Goal: Task Accomplishment & Management: Use online tool/utility

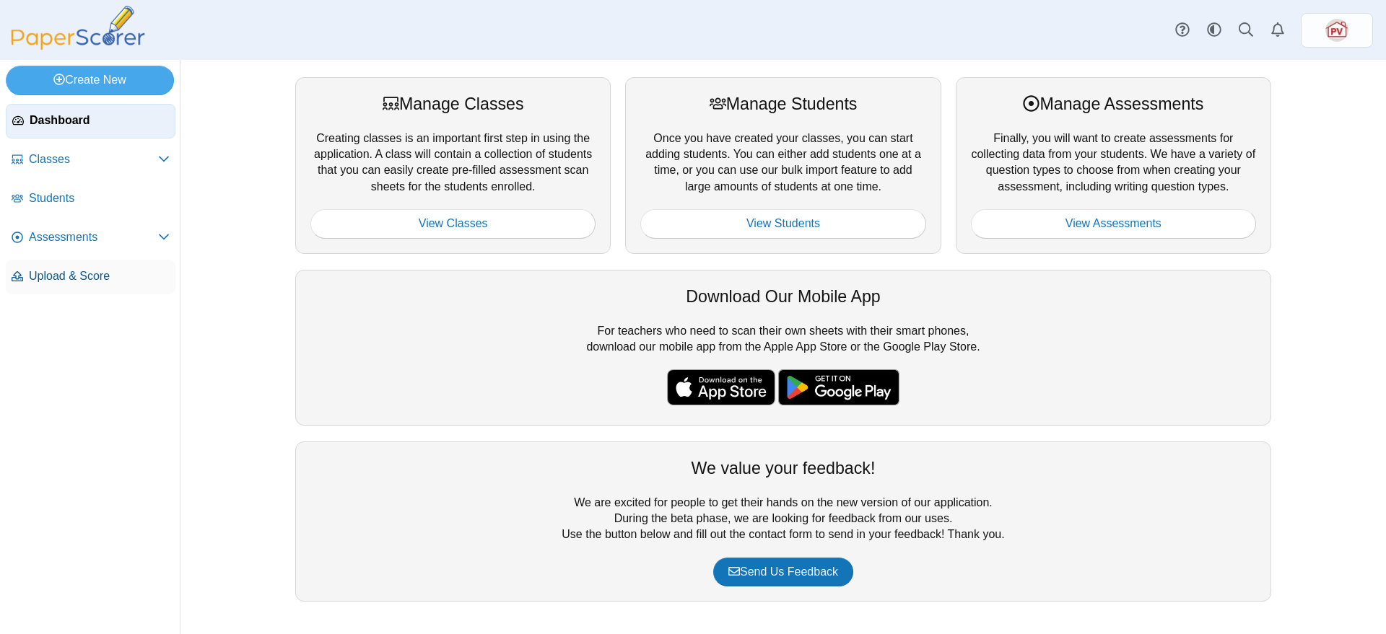
click at [48, 276] on span "Upload & Score" at bounding box center [99, 277] width 141 height 16
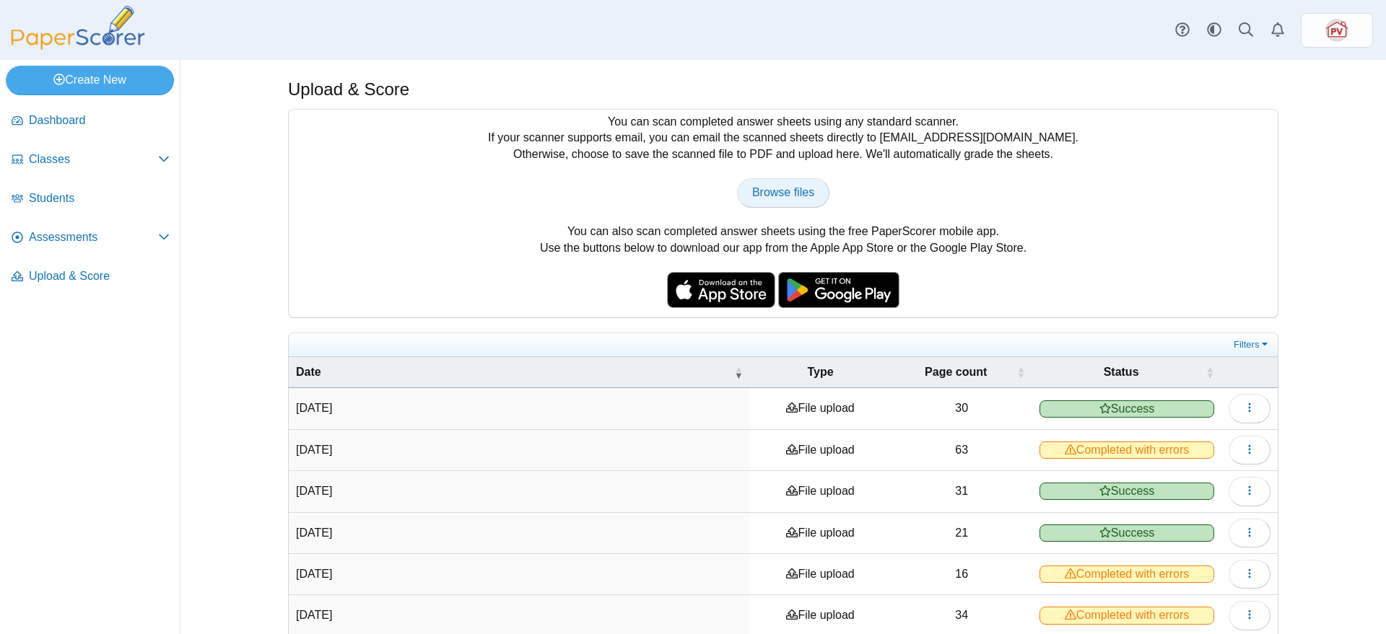
click at [786, 186] on span "Browse files" at bounding box center [783, 192] width 62 height 12
type input "**********"
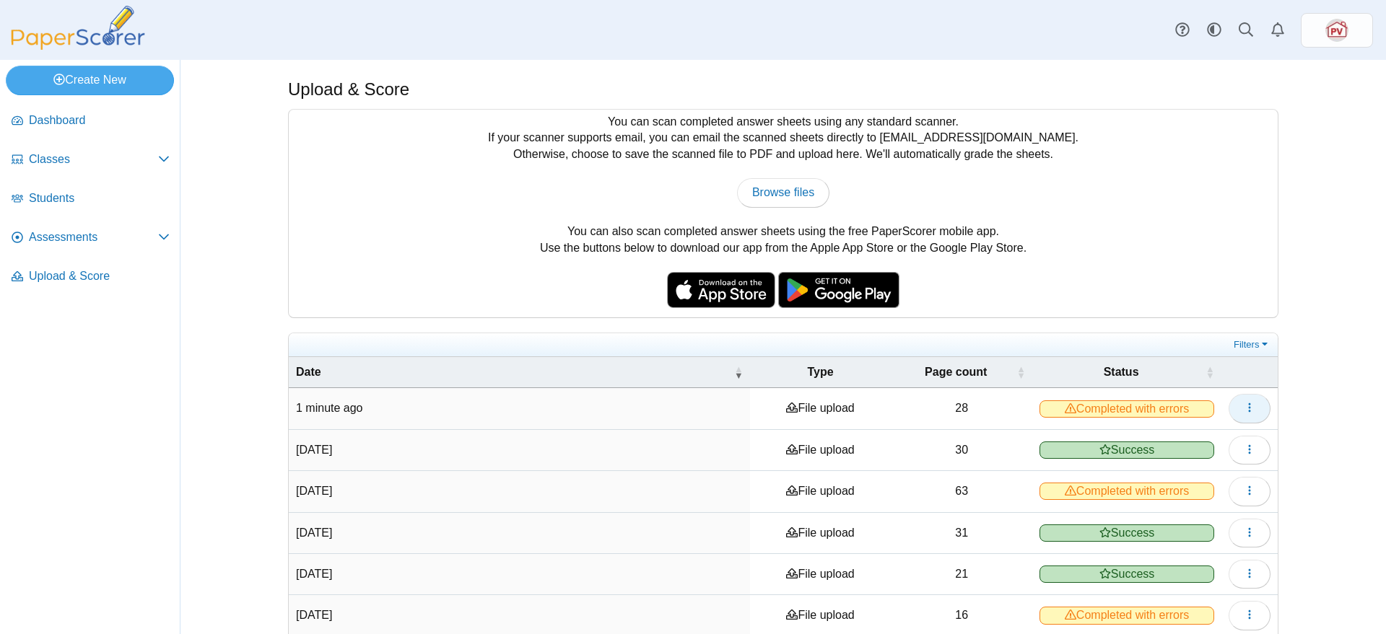
click at [1258, 413] on button "button" at bounding box center [1250, 408] width 42 height 29
click at [1184, 435] on link "View scanned pages" at bounding box center [1176, 440] width 173 height 22
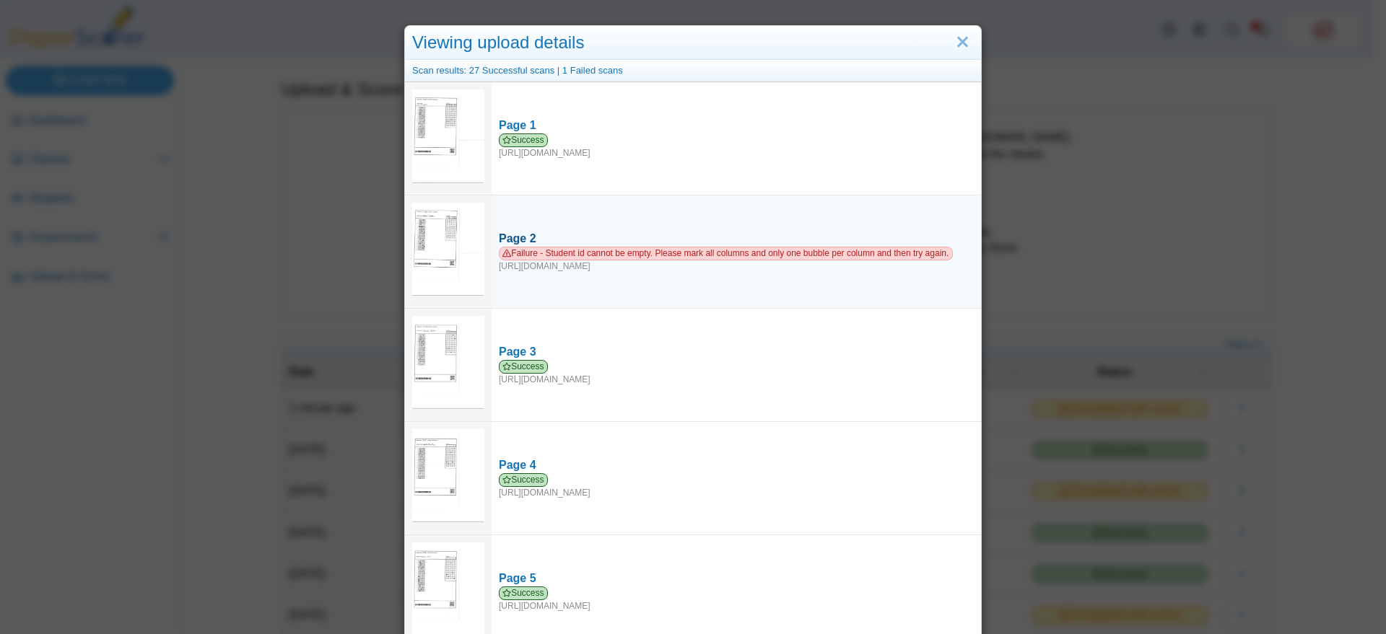
click at [659, 253] on span "Failure - Student id cannot be empty. Please mark all columns and only one bubb…" at bounding box center [726, 254] width 454 height 14
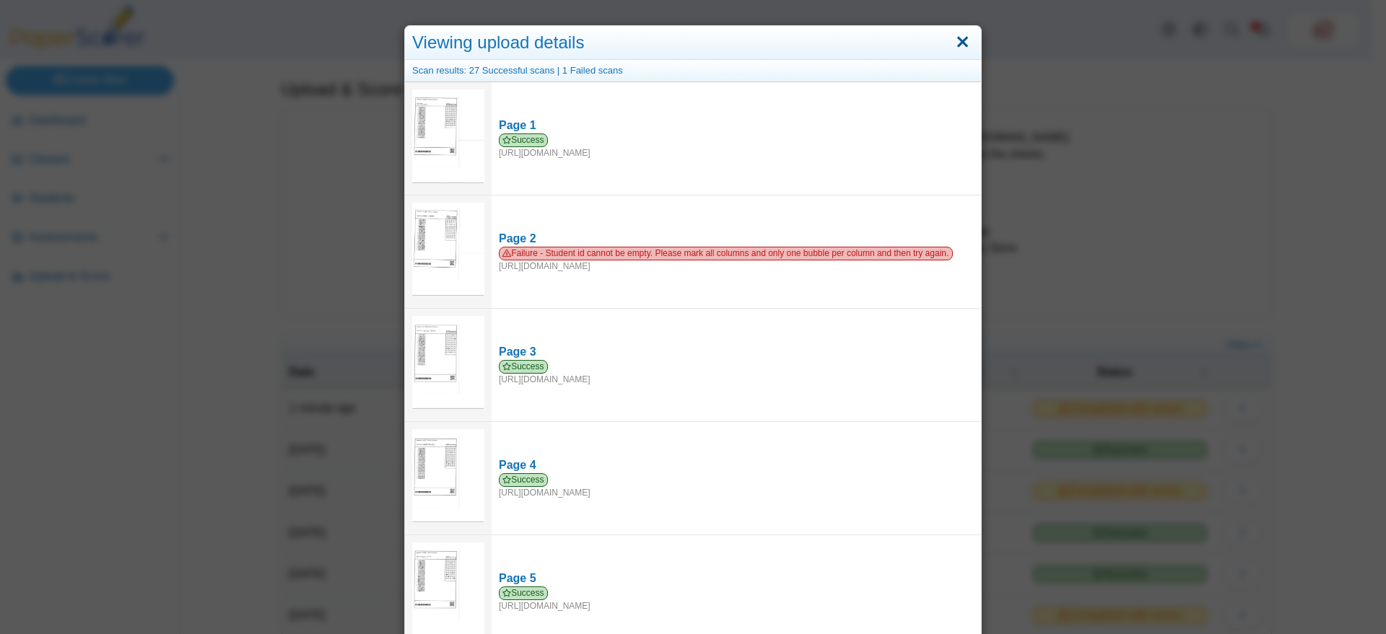
click at [954, 37] on link "Close" at bounding box center [962, 42] width 22 height 25
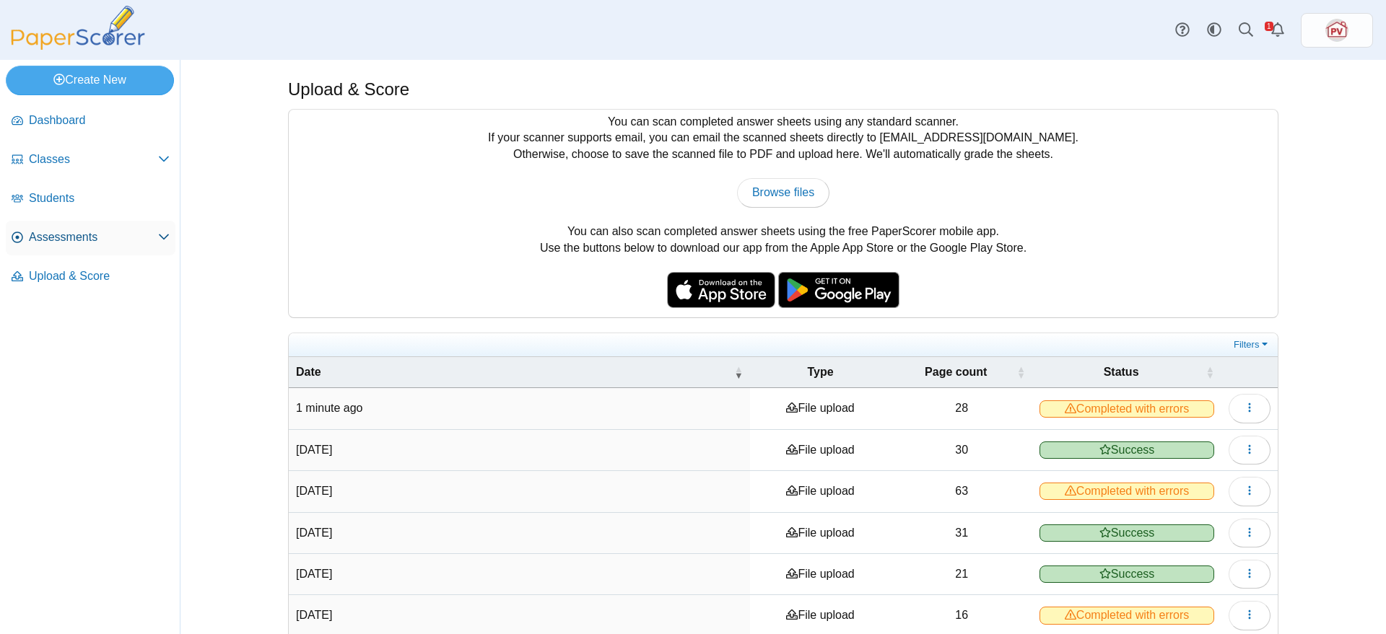
click at [92, 232] on span "Assessments" at bounding box center [93, 238] width 129 height 16
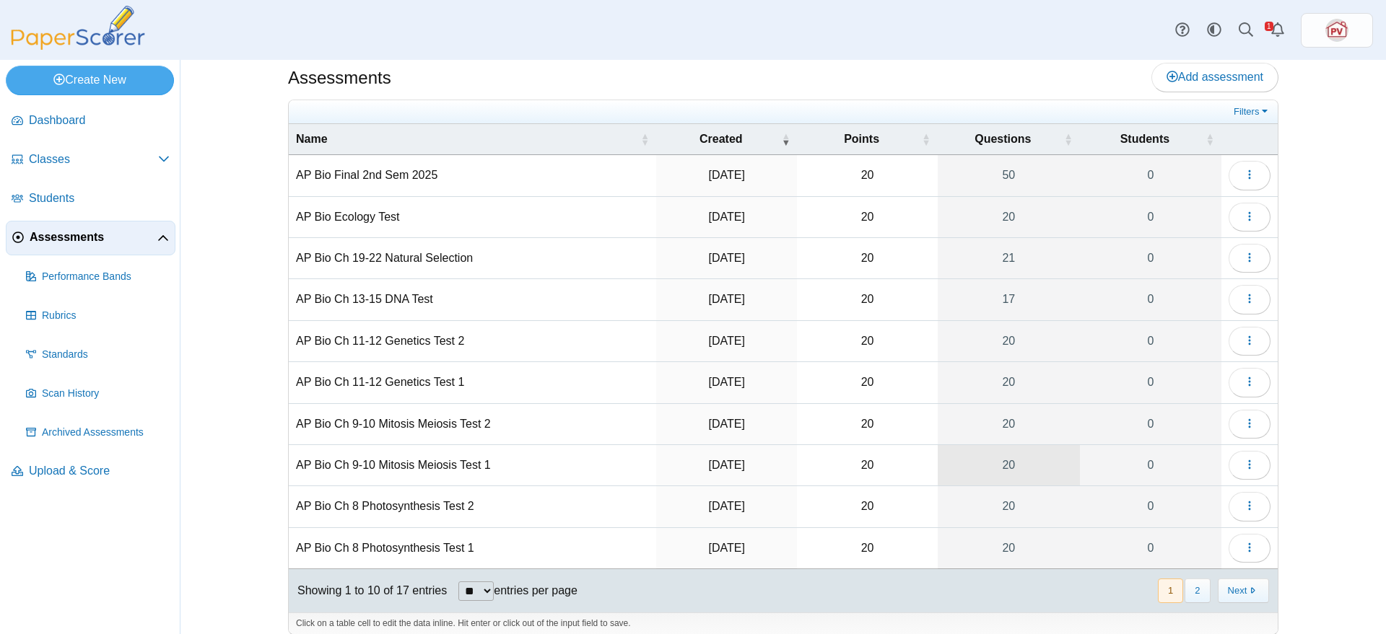
scroll to position [29, 0]
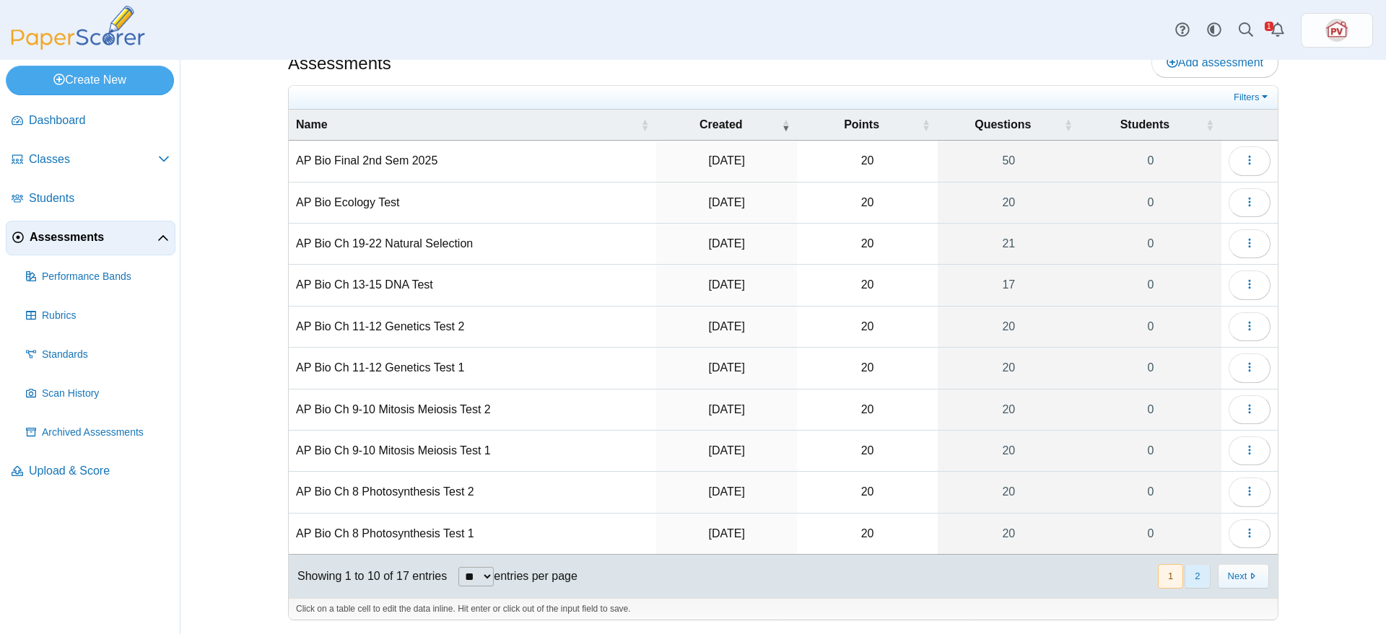
click at [1200, 576] on button "2" at bounding box center [1196, 576] width 25 height 24
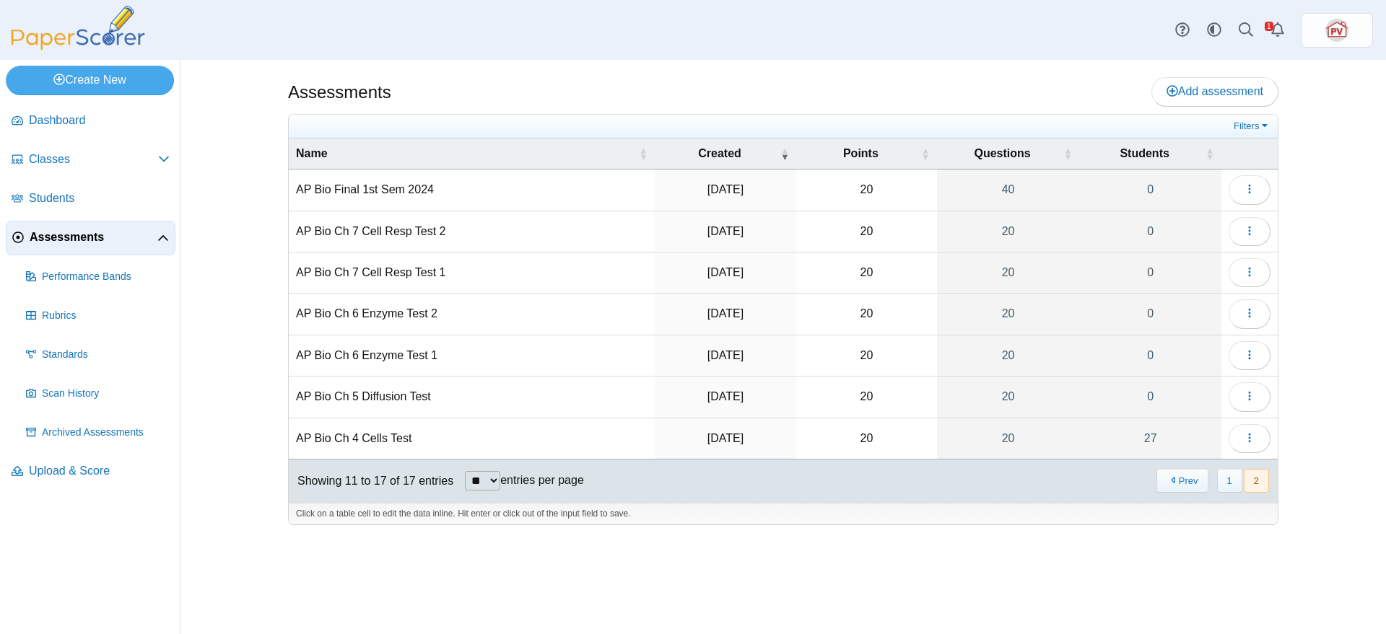
scroll to position [0, 0]
click at [1254, 436] on icon "button" at bounding box center [1250, 438] width 12 height 12
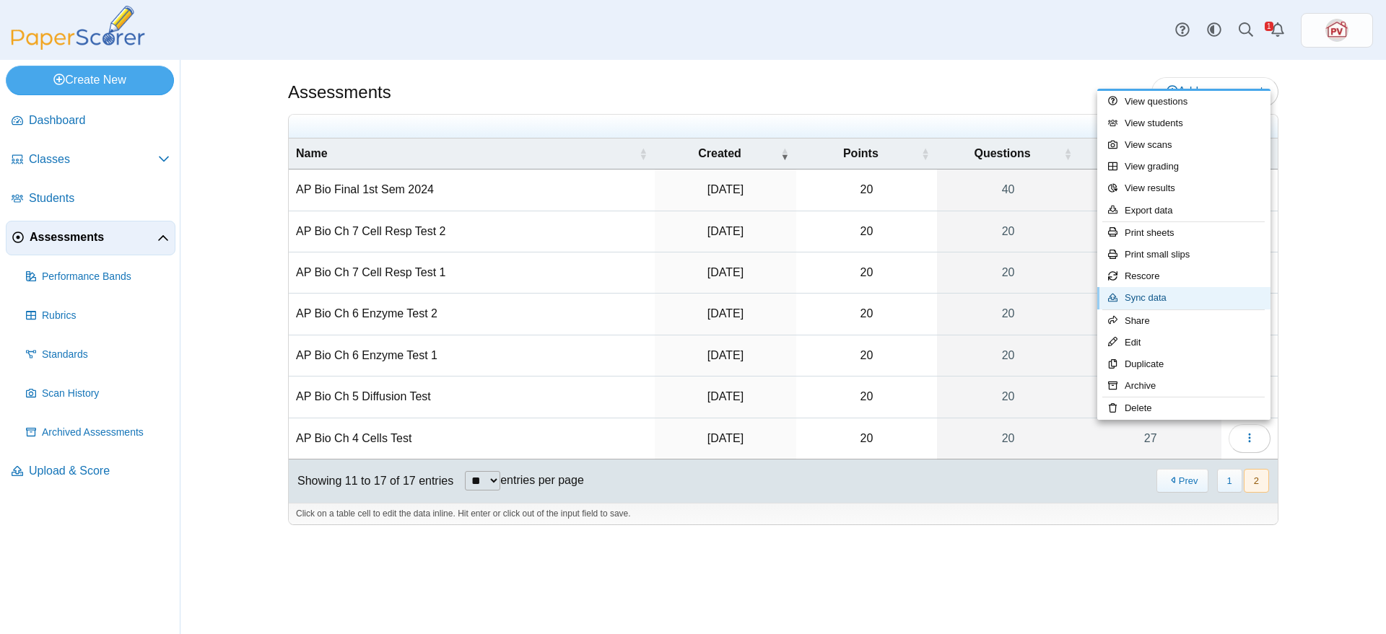
click at [1182, 291] on link "Sync data" at bounding box center [1183, 298] width 173 height 22
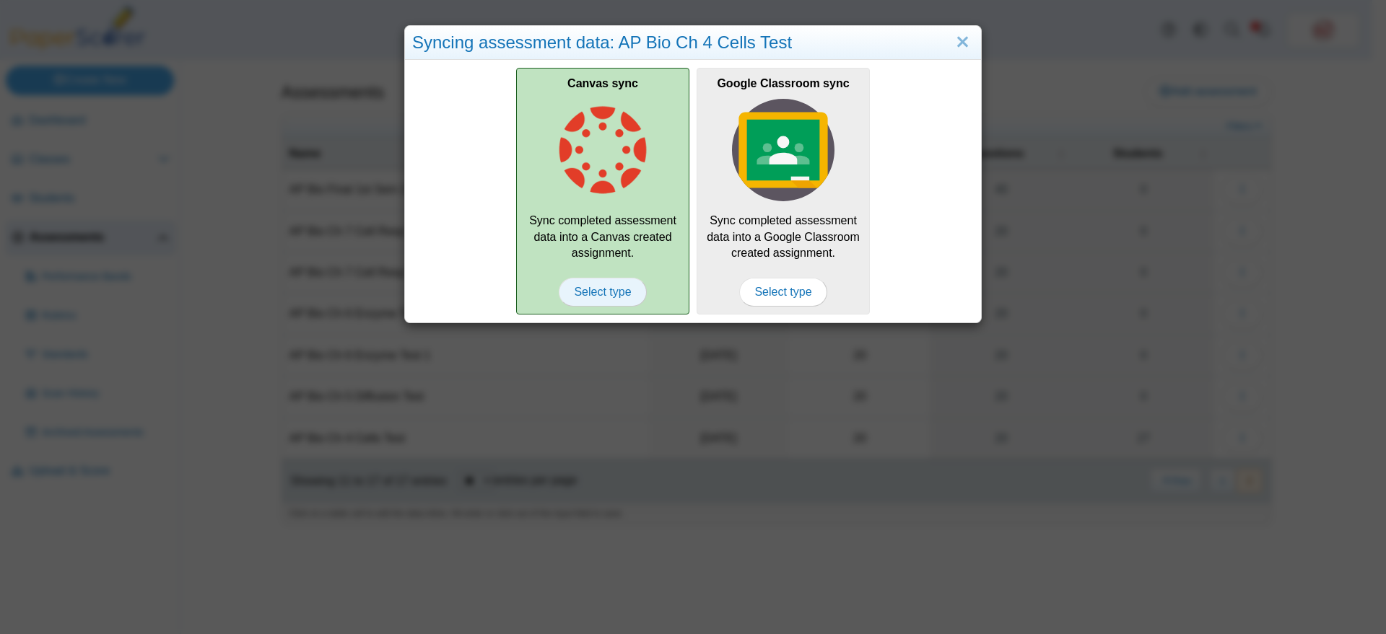
click at [593, 291] on span "Select type" at bounding box center [602, 292] width 87 height 29
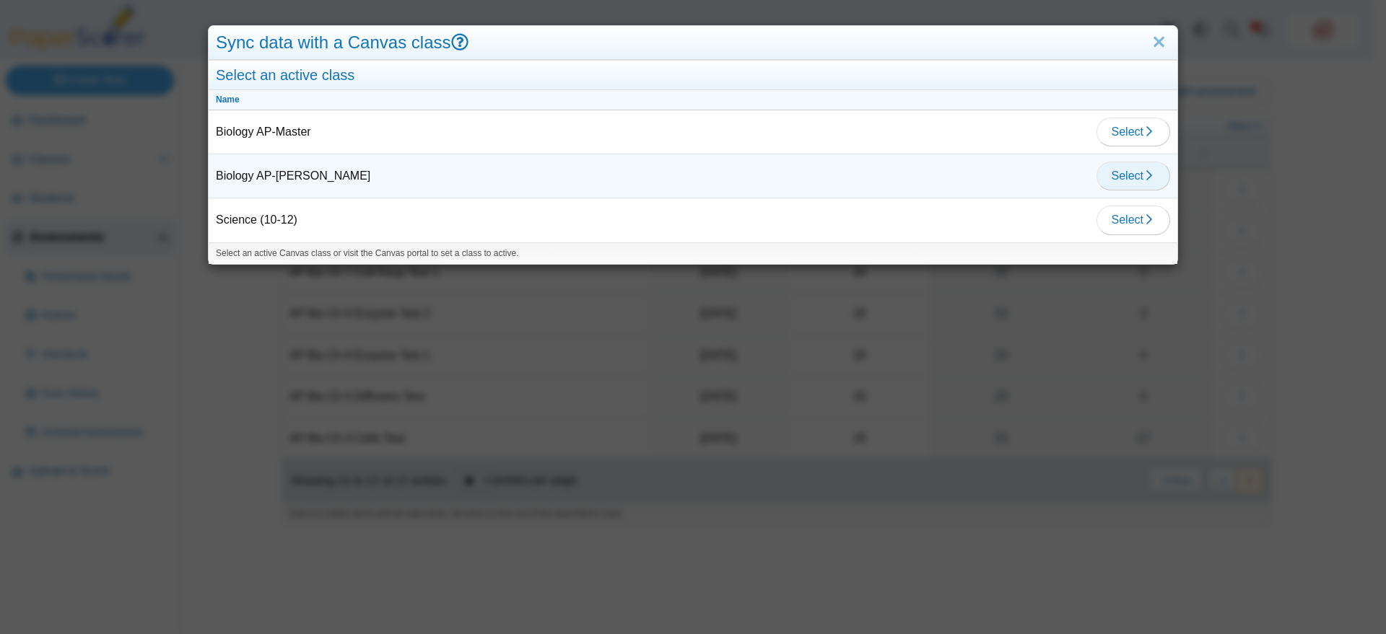
click at [1121, 177] on span "Select" at bounding box center [1133, 176] width 43 height 12
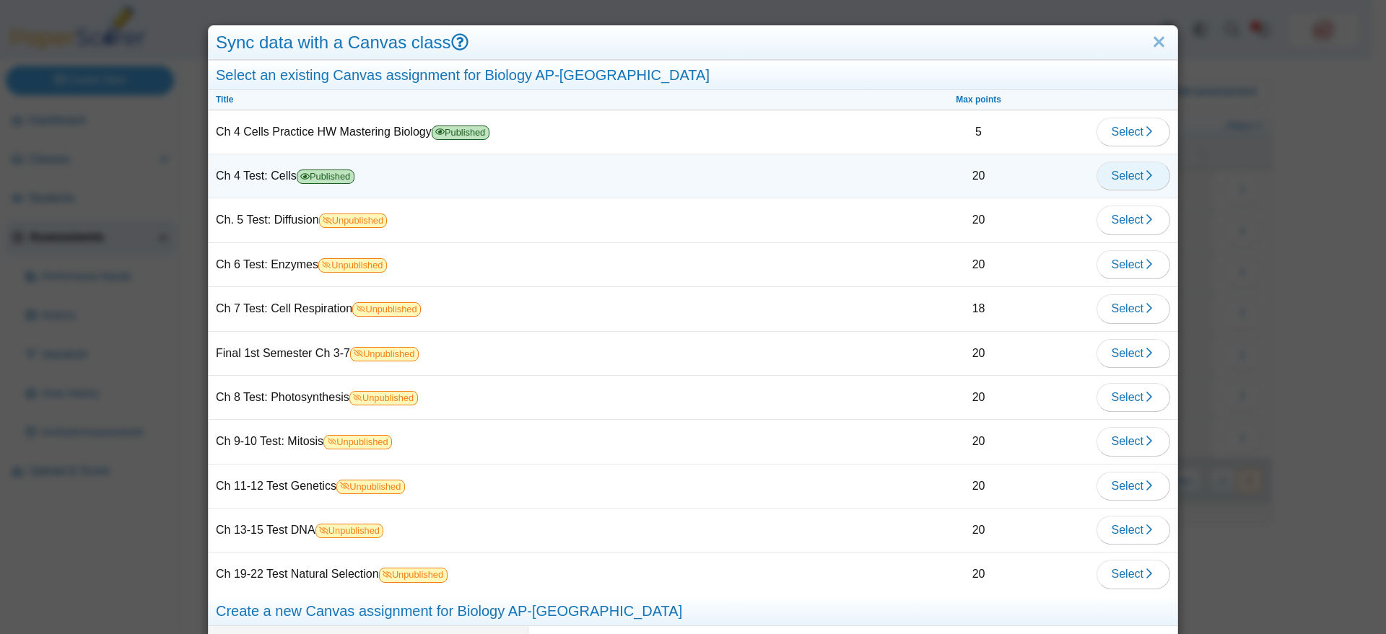
click at [1126, 174] on span "Select" at bounding box center [1133, 176] width 43 height 12
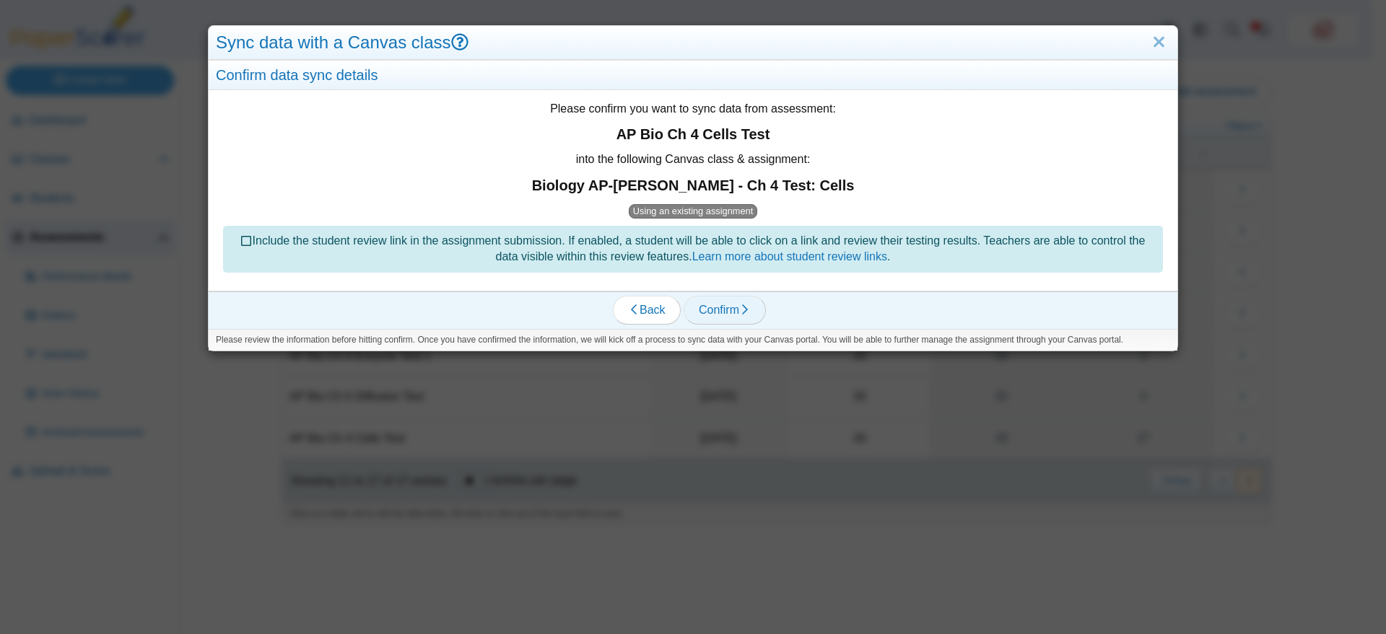
click at [732, 316] on span "Confirm" at bounding box center [725, 310] width 52 height 12
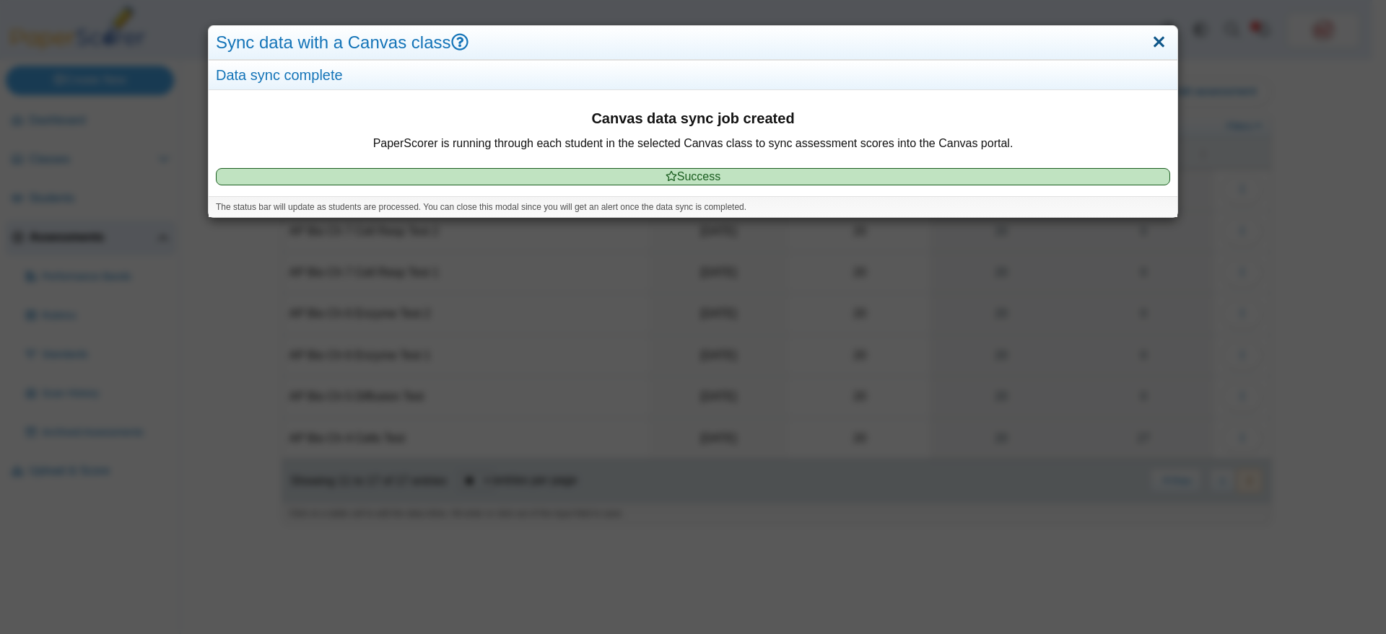
click at [1148, 40] on link "Close" at bounding box center [1159, 42] width 22 height 25
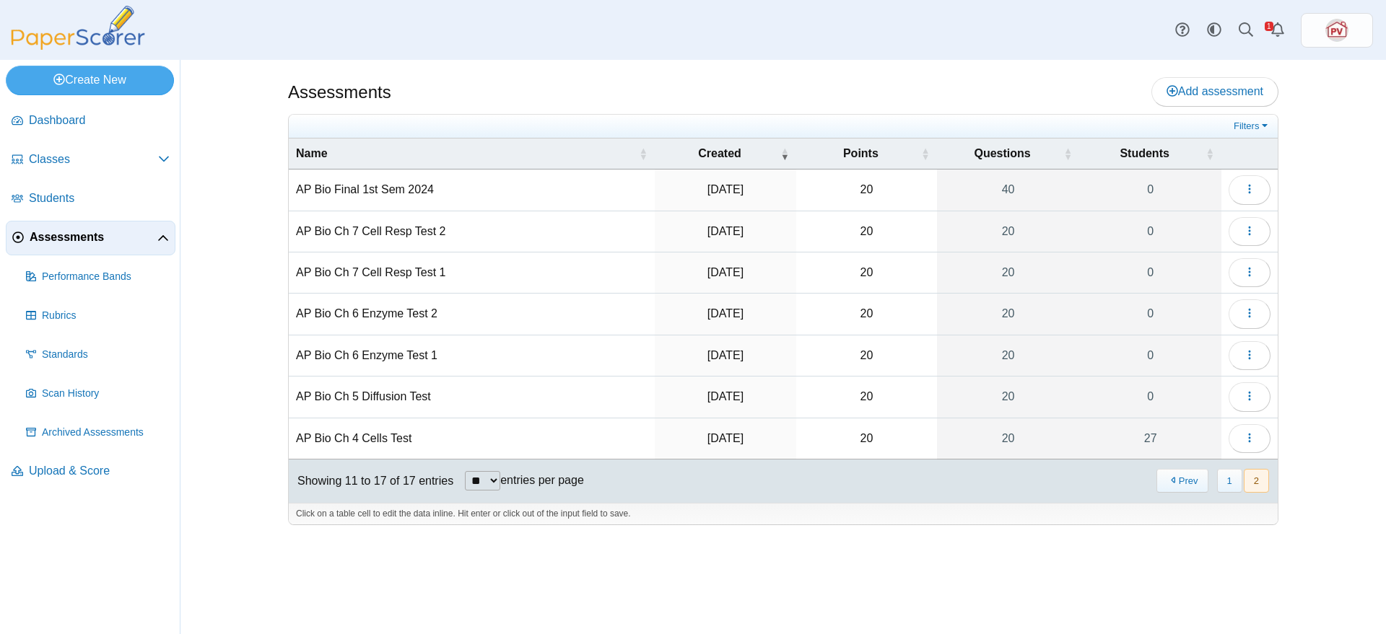
click at [357, 432] on td "AP Bio Ch 4 Cells Test" at bounding box center [472, 439] width 366 height 41
click at [1262, 442] on button "button" at bounding box center [1250, 438] width 42 height 29
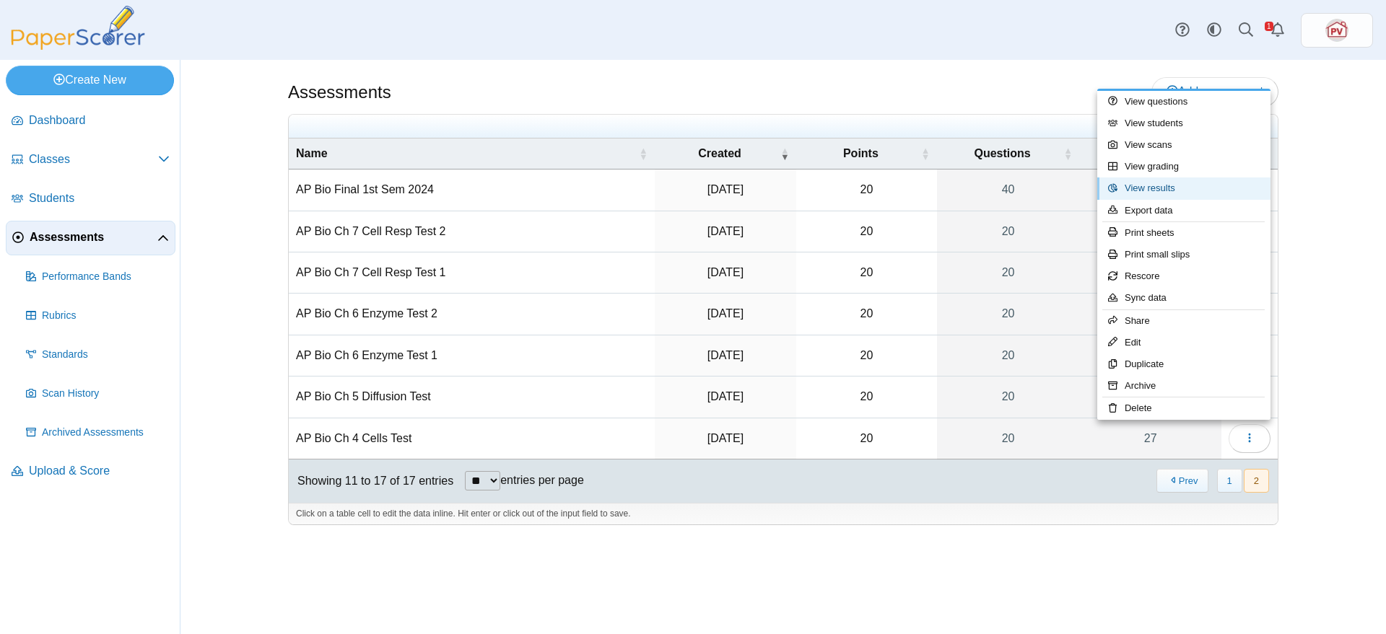
click at [1176, 179] on link "View results" at bounding box center [1183, 189] width 173 height 22
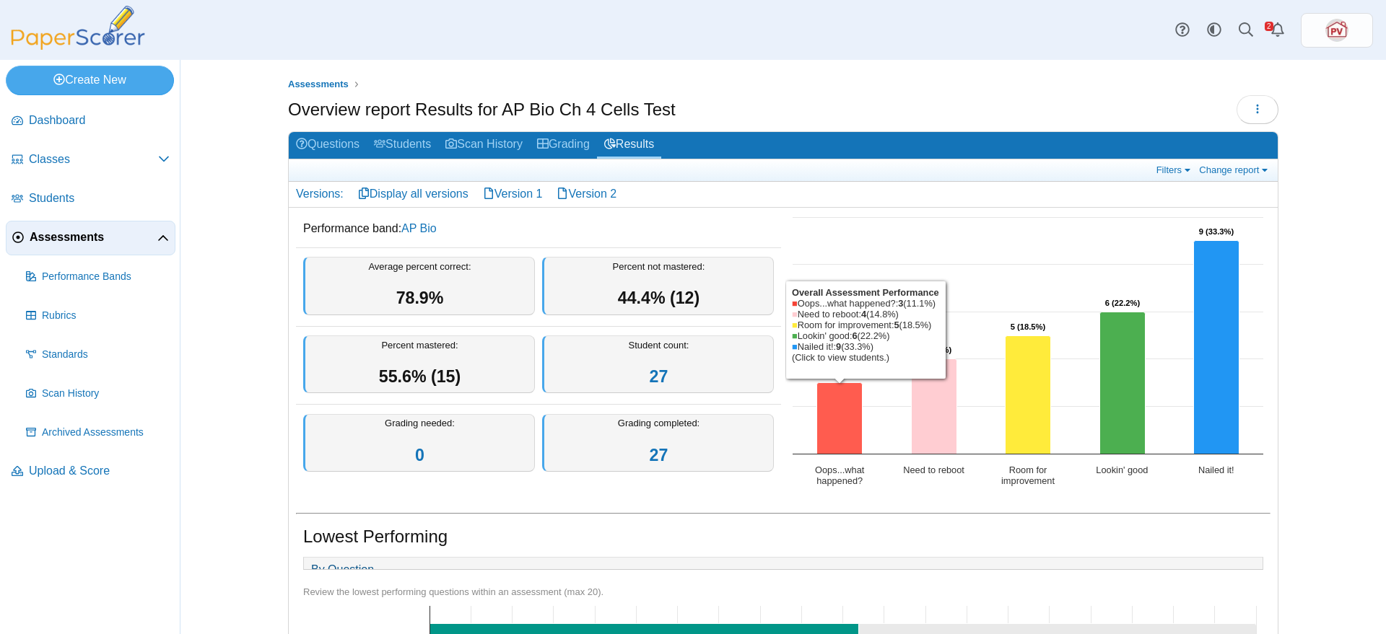
click at [843, 412] on icon "Oops...what happened?, 3. Overall Assessment Performance." at bounding box center [839, 418] width 45 height 71
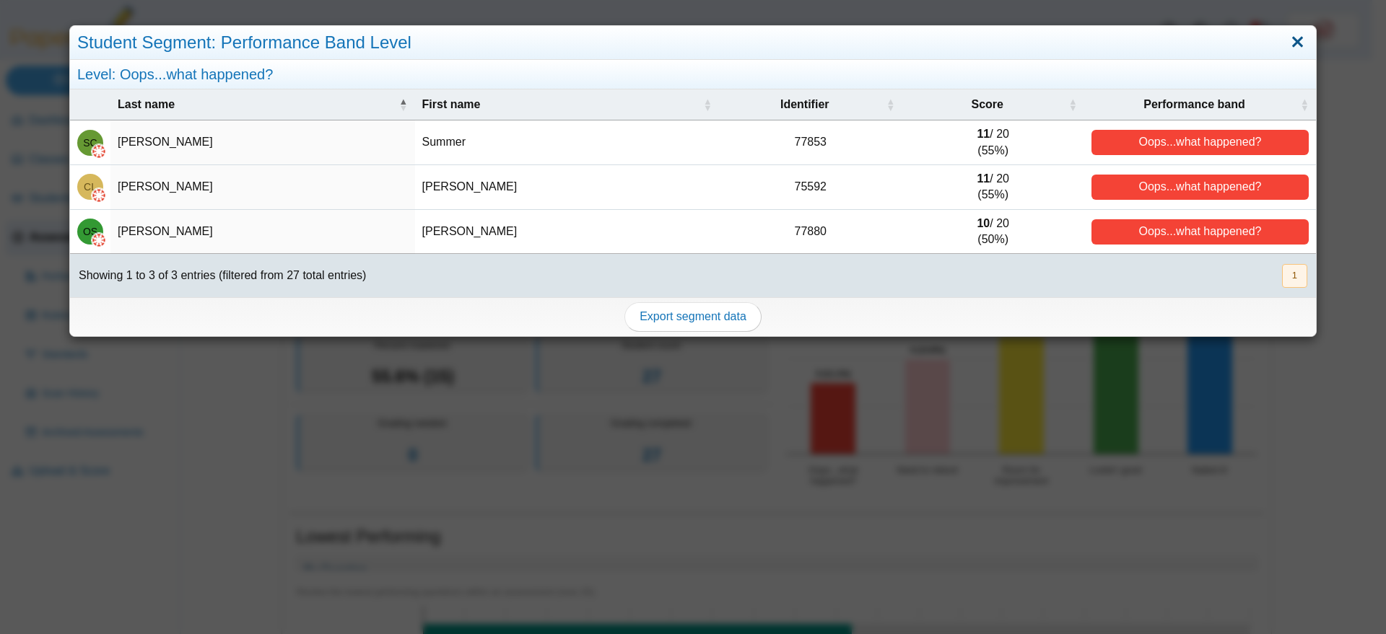
click at [1288, 45] on link "Close" at bounding box center [1297, 42] width 22 height 25
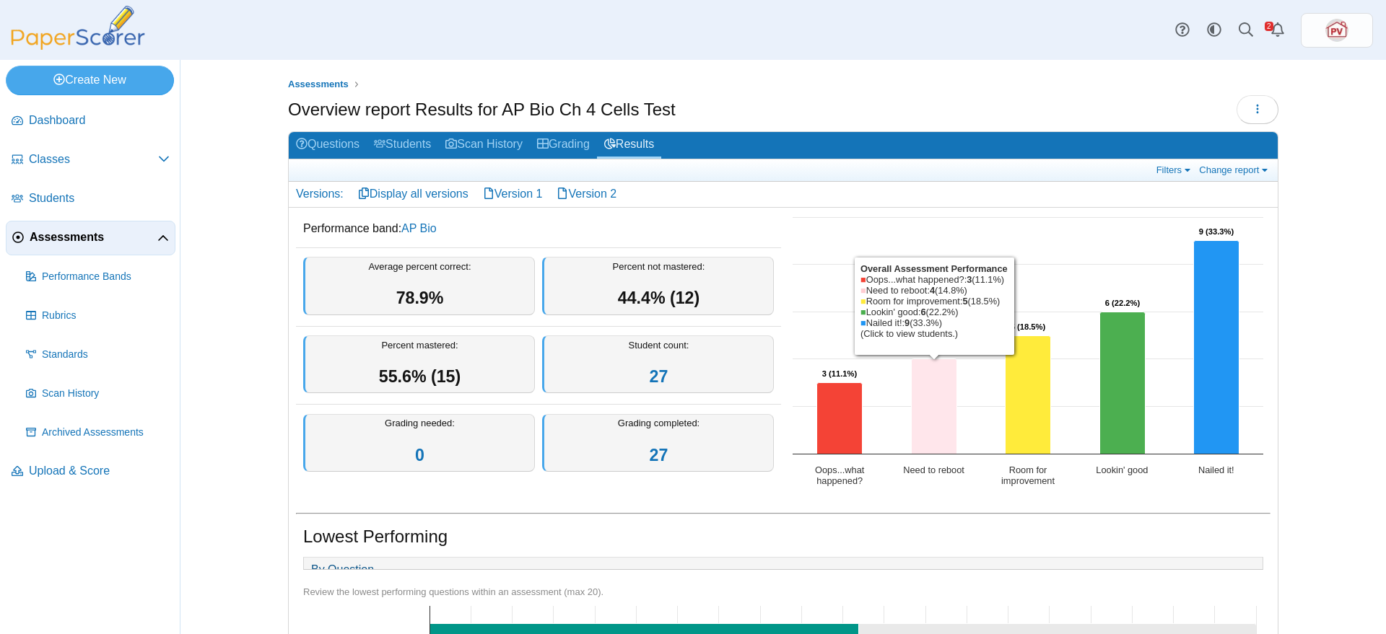
click at [933, 423] on icon "Need to reboot, 4. Overall Assessment Performance." at bounding box center [934, 406] width 45 height 95
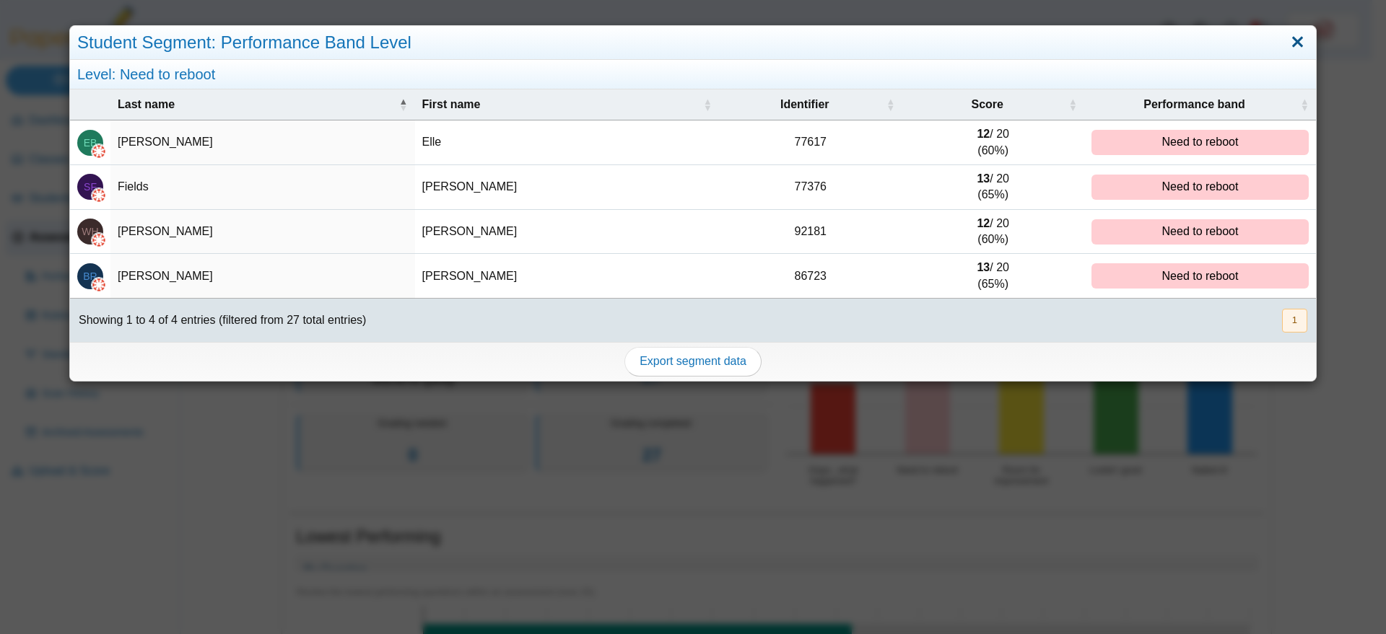
click at [1286, 42] on link "Close" at bounding box center [1297, 42] width 22 height 25
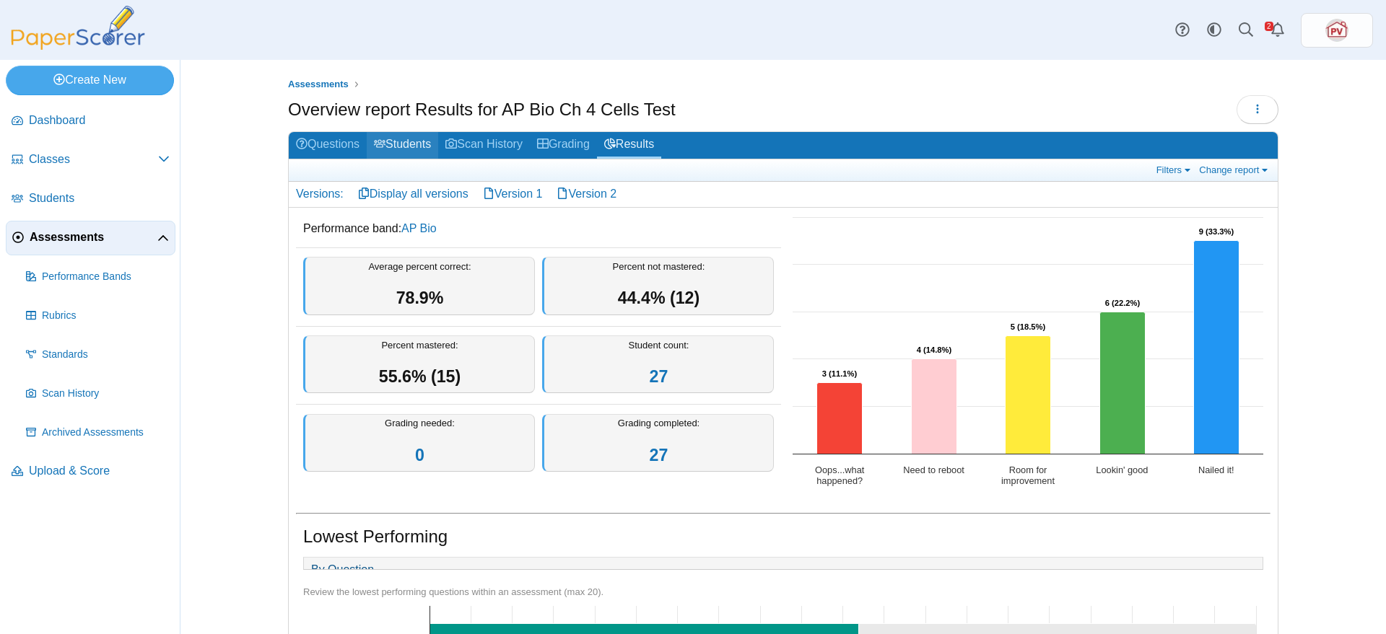
click at [407, 148] on link "Students" at bounding box center [402, 145] width 71 height 27
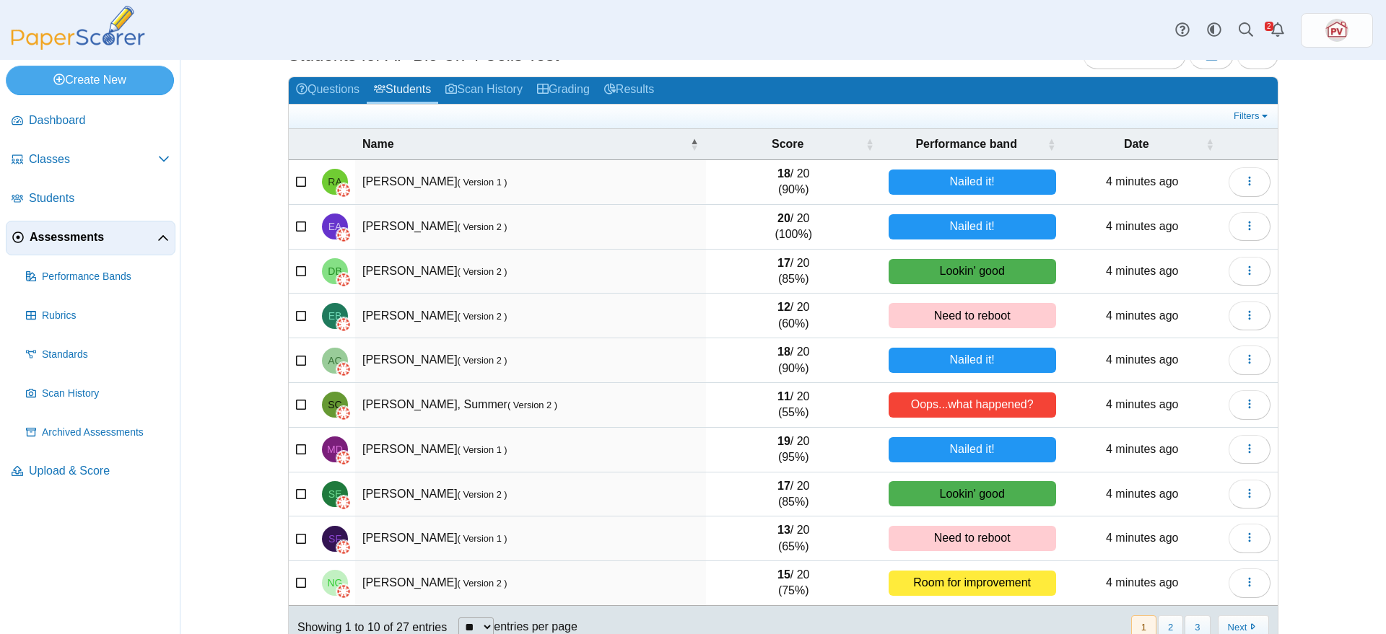
scroll to position [84, 0]
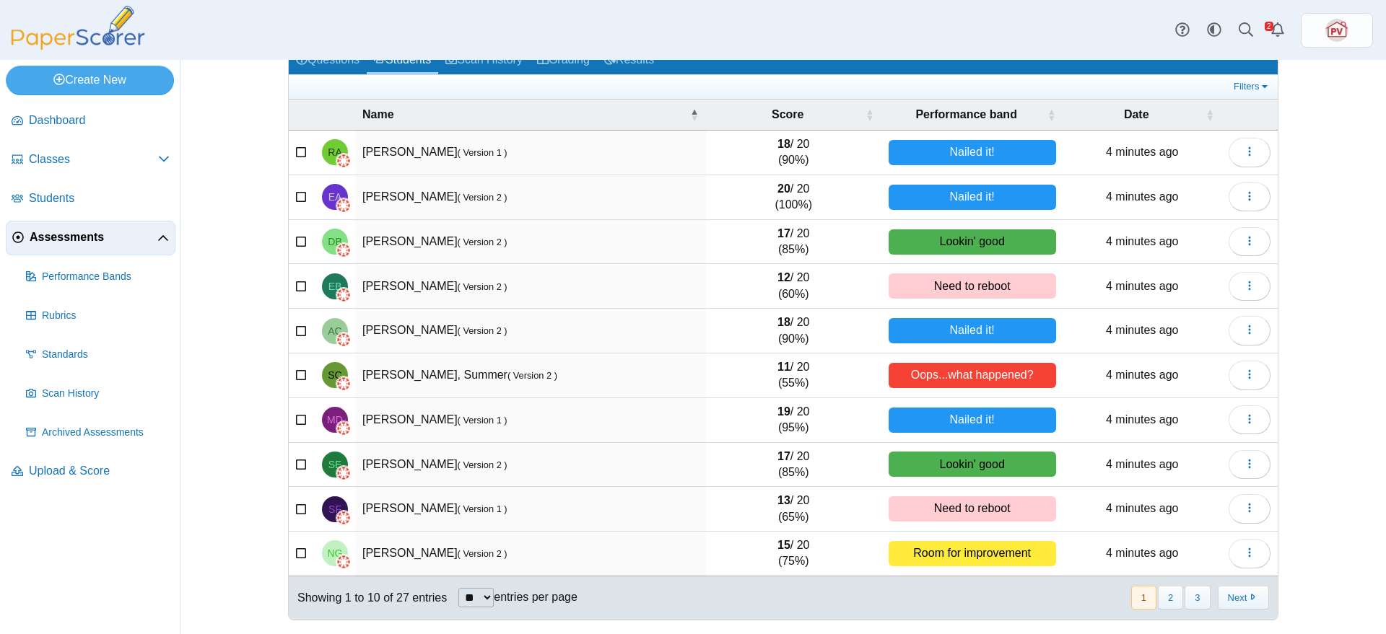
click at [471, 598] on select "** ** ** ***" at bounding box center [475, 597] width 35 height 19
select select "***"
click at [458, 588] on select "** ** ** ***" at bounding box center [475, 597] width 35 height 19
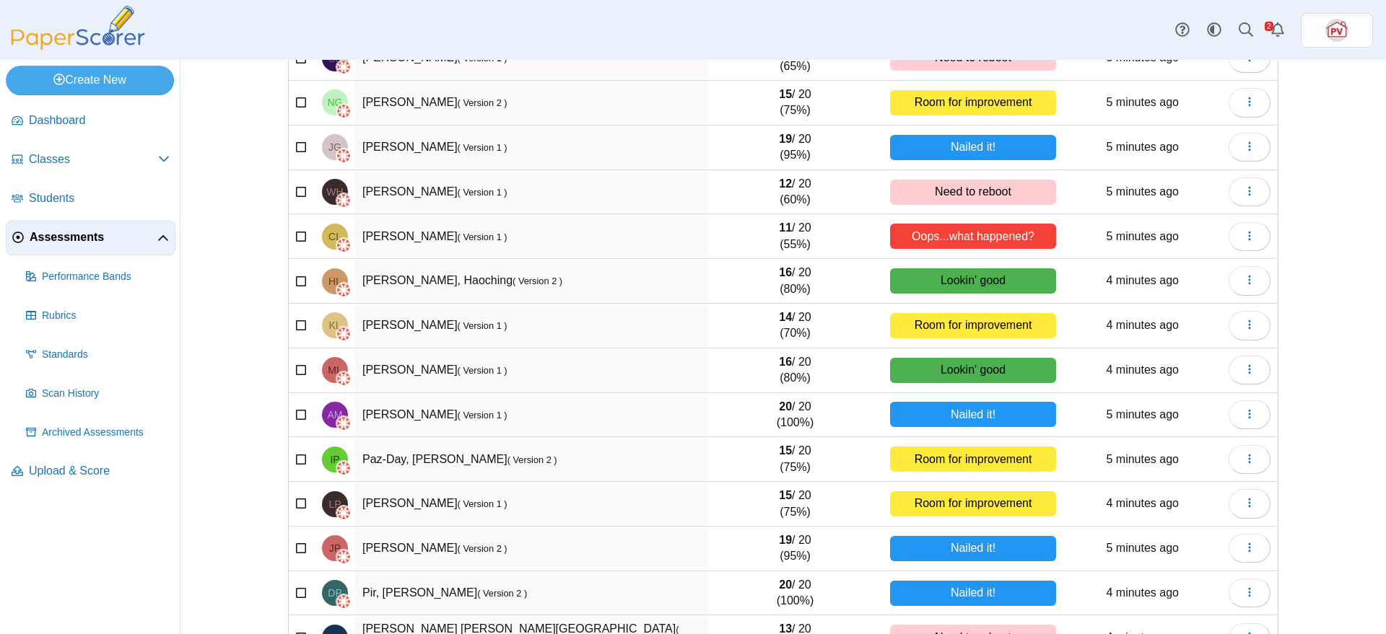
scroll to position [626, 0]
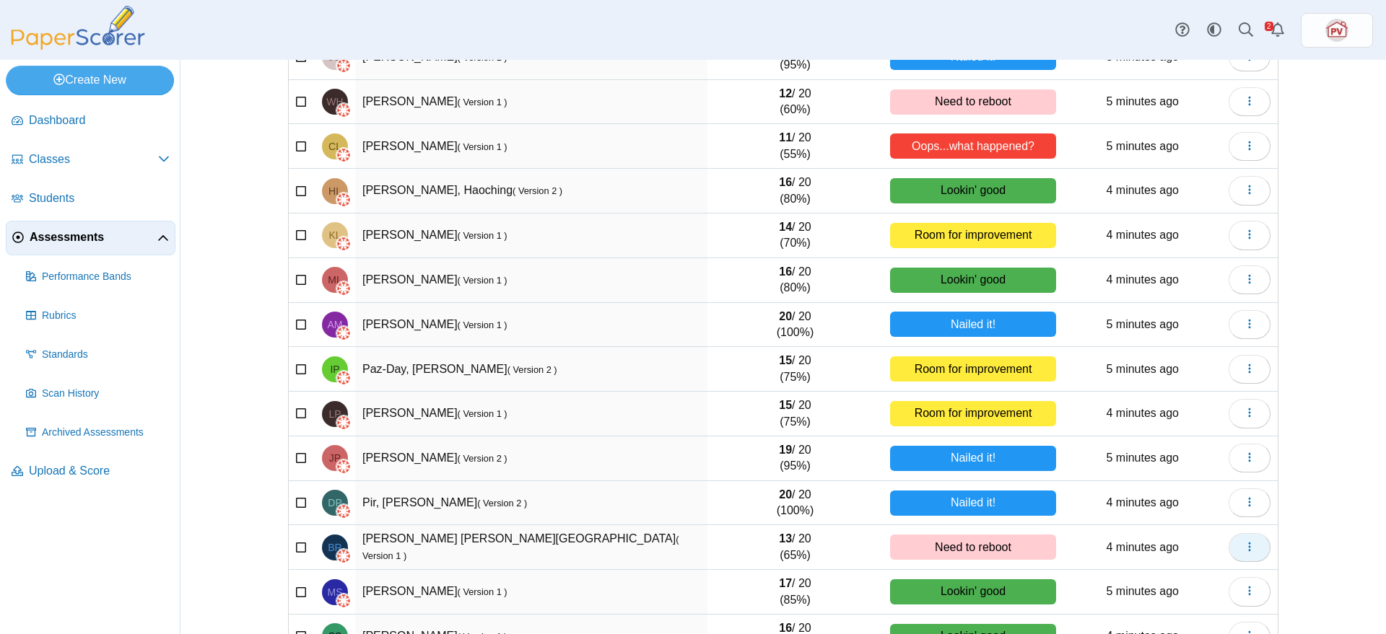
click at [1247, 546] on icon "button" at bounding box center [1250, 547] width 12 height 12
click at [1247, 549] on icon "button" at bounding box center [1250, 547] width 12 height 12
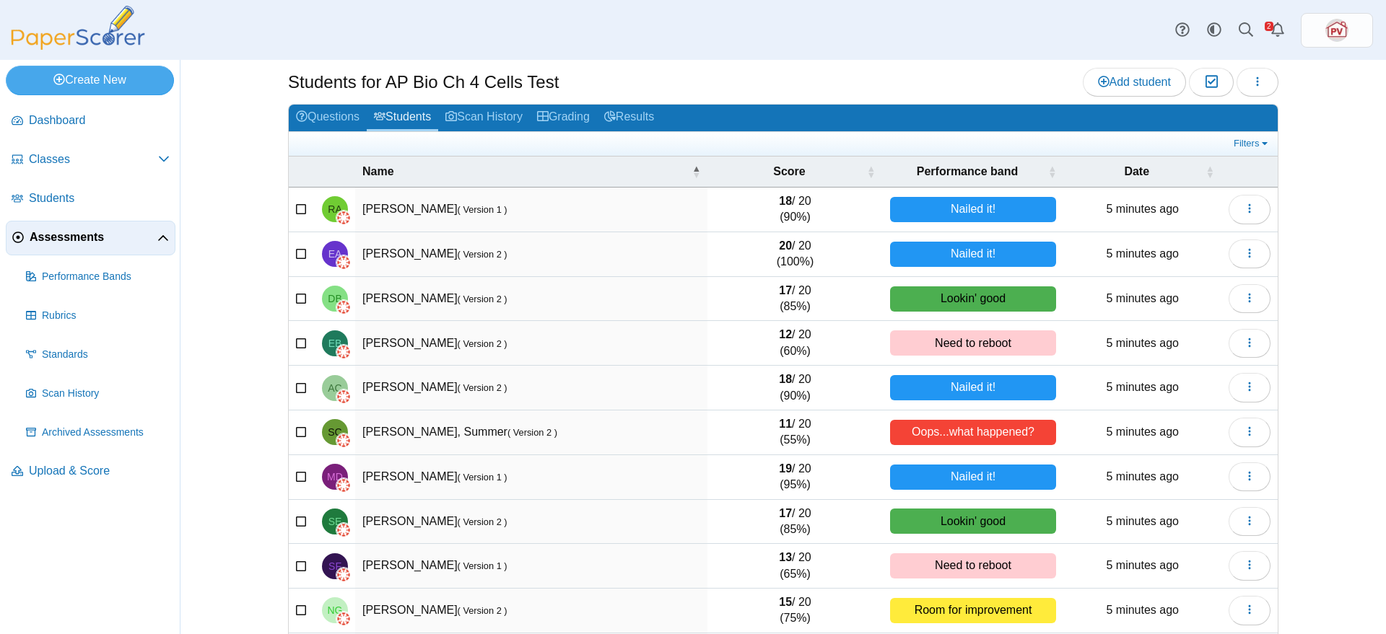
scroll to position [0, 0]
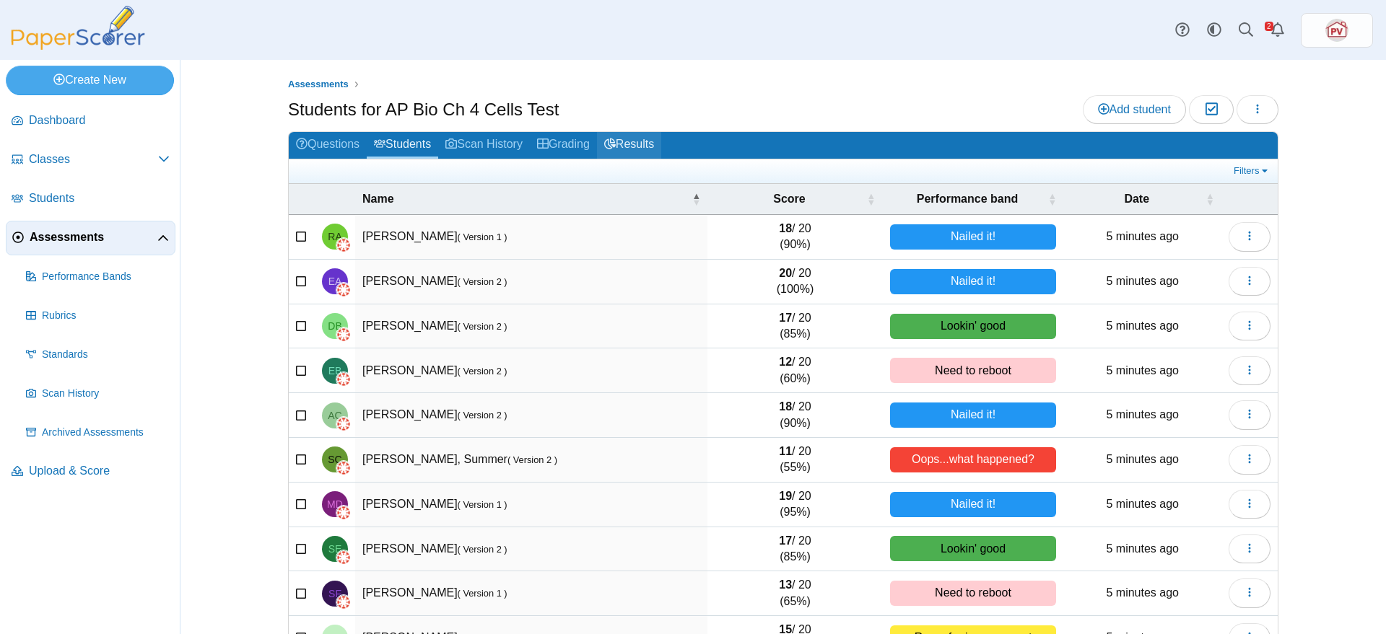
click at [616, 141] on use at bounding box center [610, 144] width 12 height 11
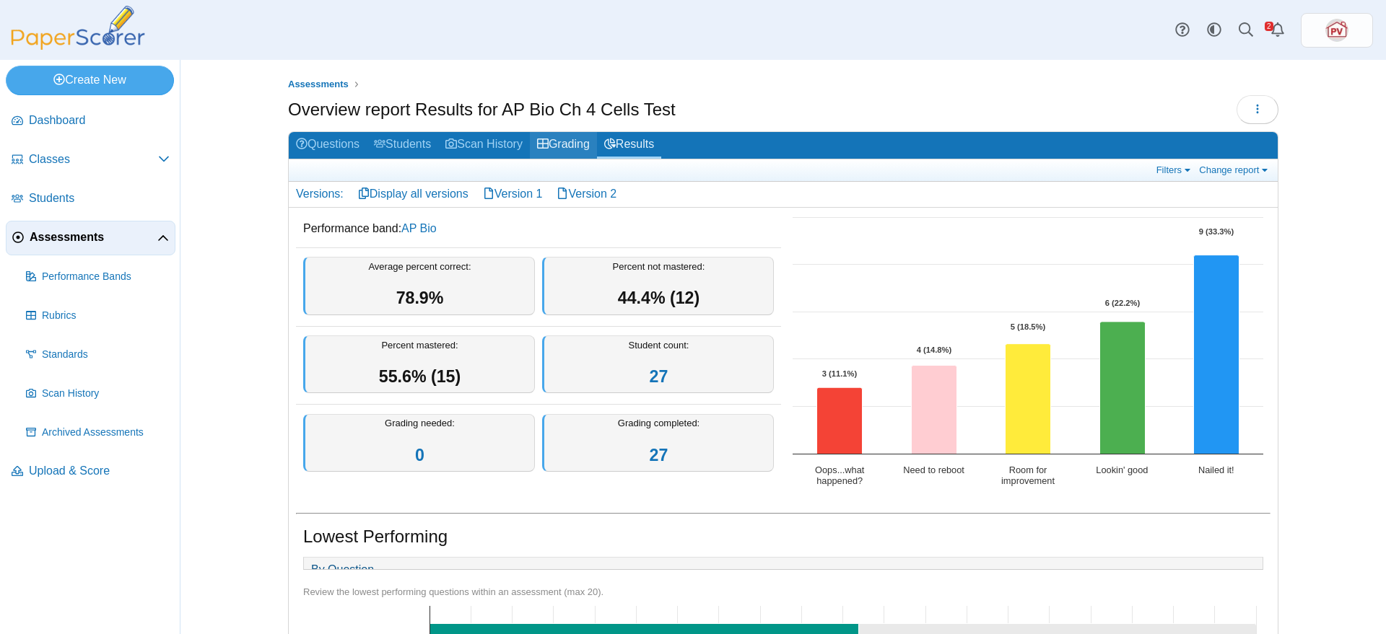
click at [571, 144] on link "Grading" at bounding box center [563, 145] width 67 height 27
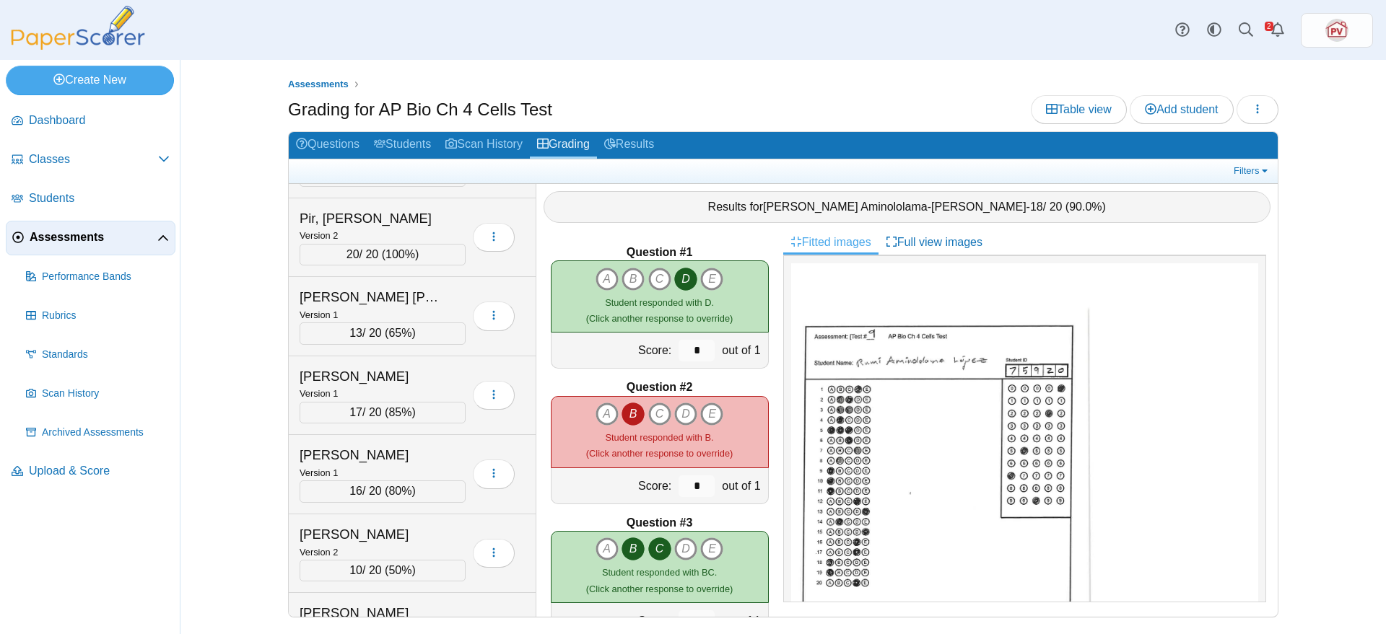
scroll to position [1532, 0]
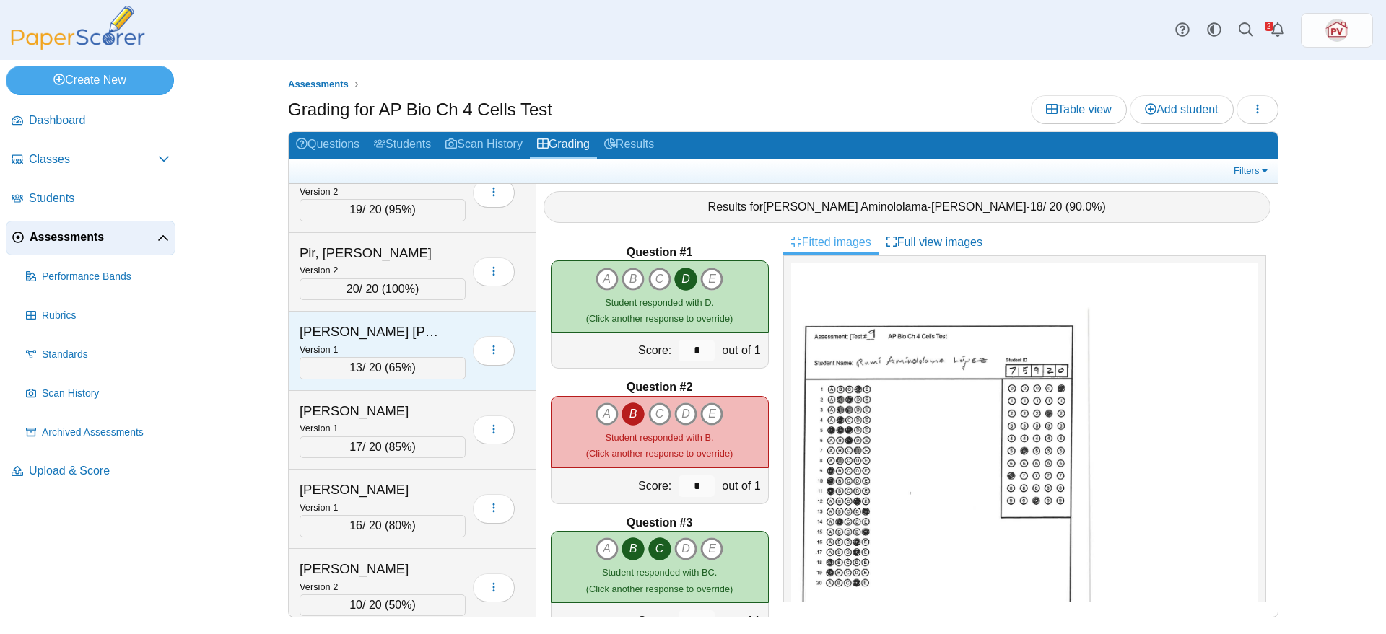
click at [409, 334] on div "[PERSON_NAME] [PERSON_NAME][GEOGRAPHIC_DATA]" at bounding box center [372, 332] width 144 height 19
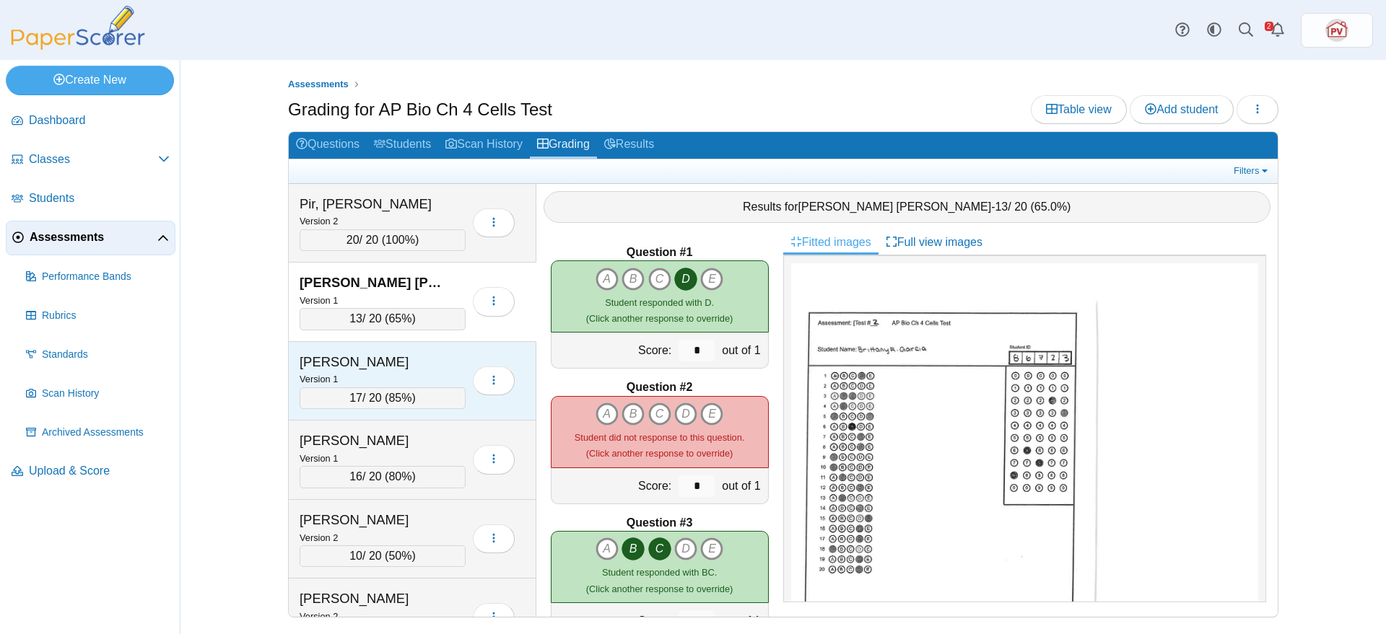
scroll to position [1623, 0]
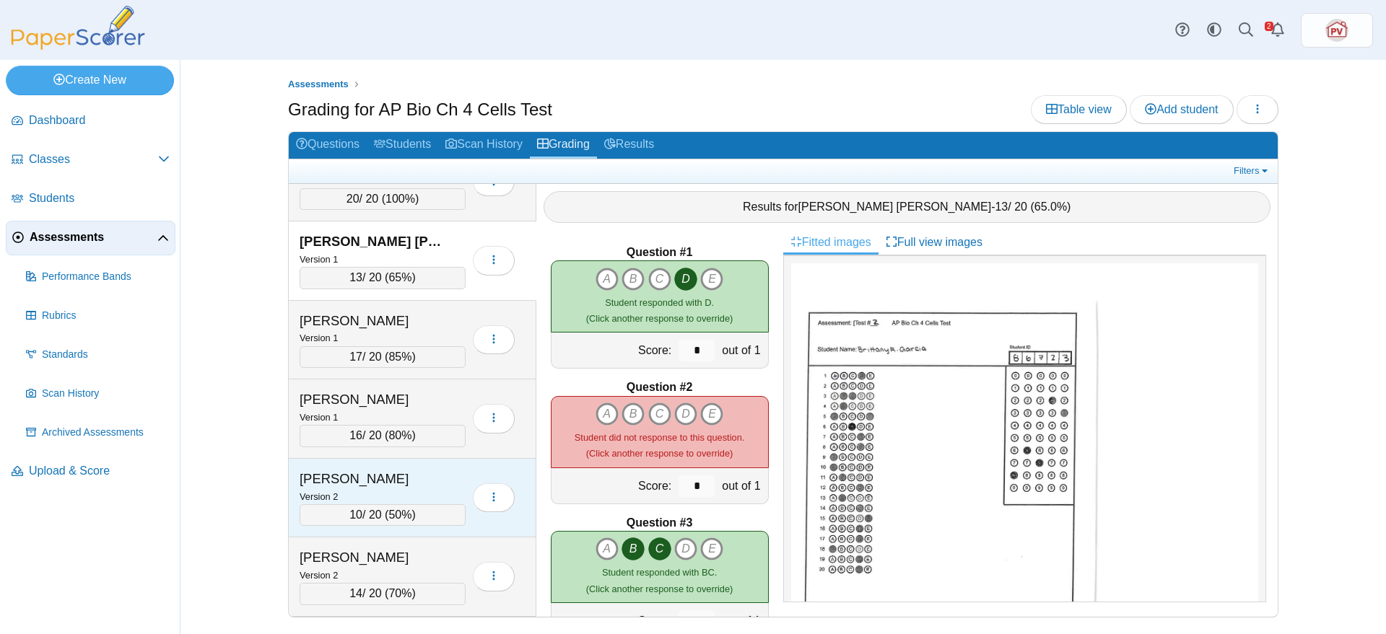
click at [367, 481] on div "[PERSON_NAME]" at bounding box center [372, 479] width 144 height 19
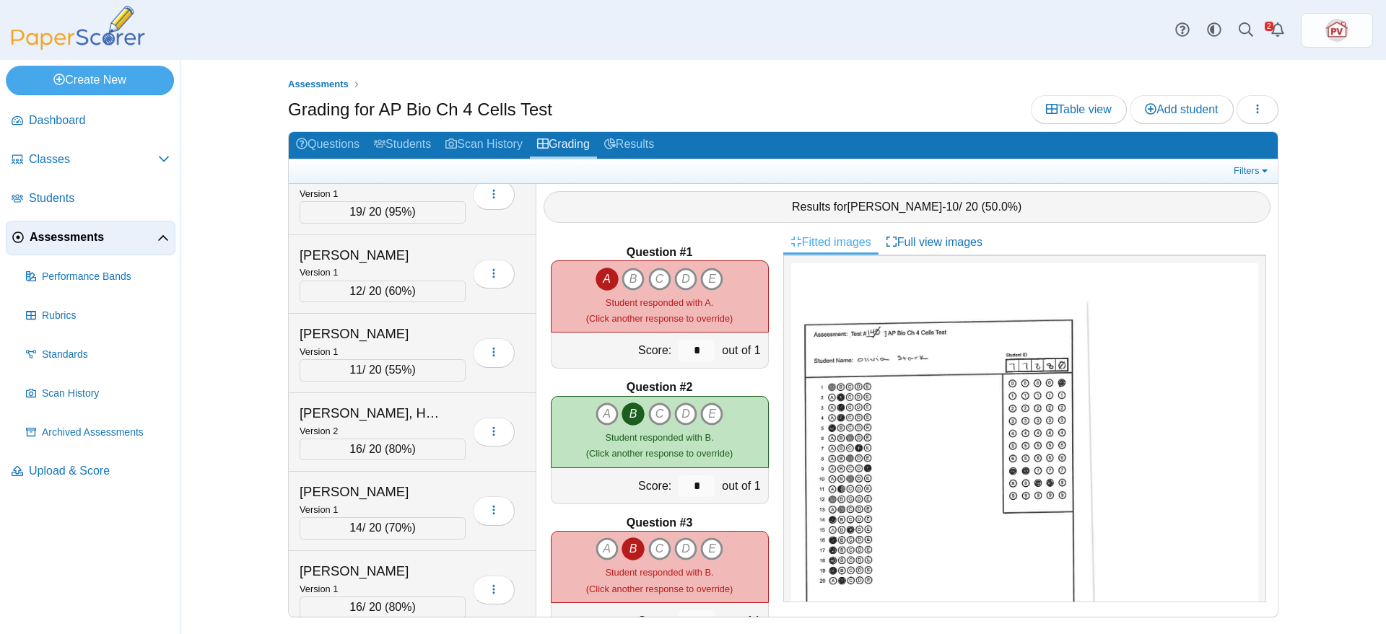
scroll to position [798, 0]
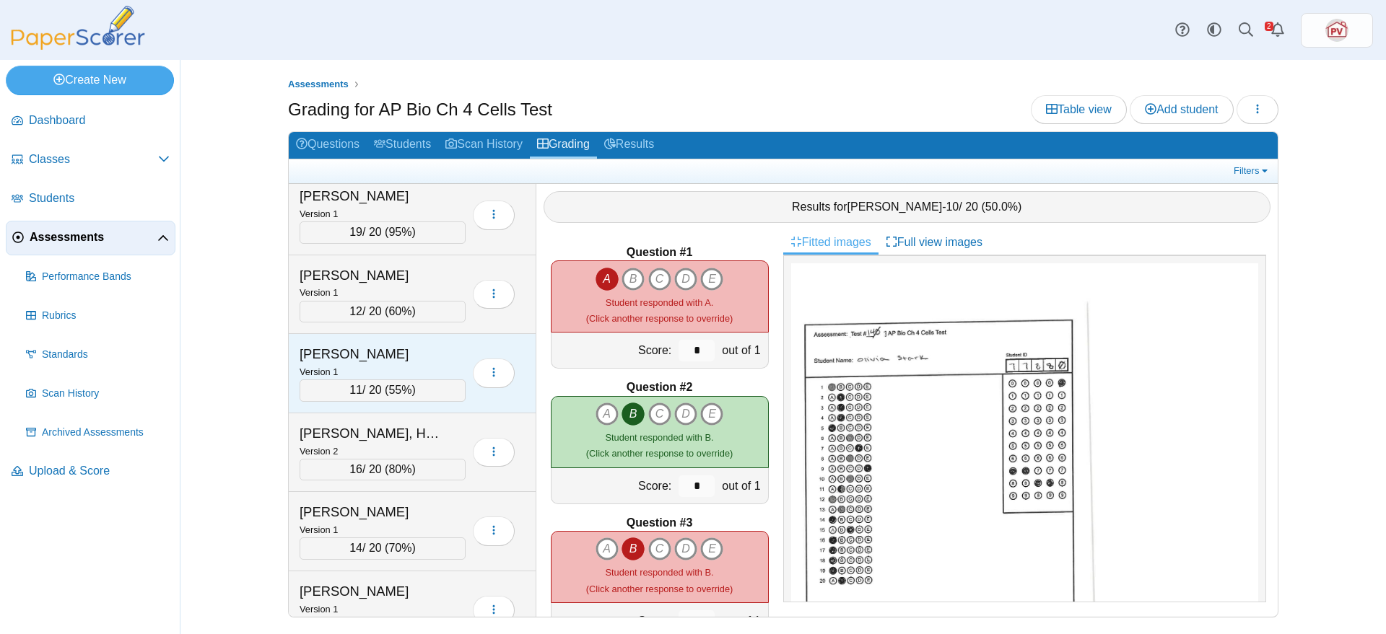
click at [394, 355] on div "[PERSON_NAME]" at bounding box center [372, 354] width 144 height 19
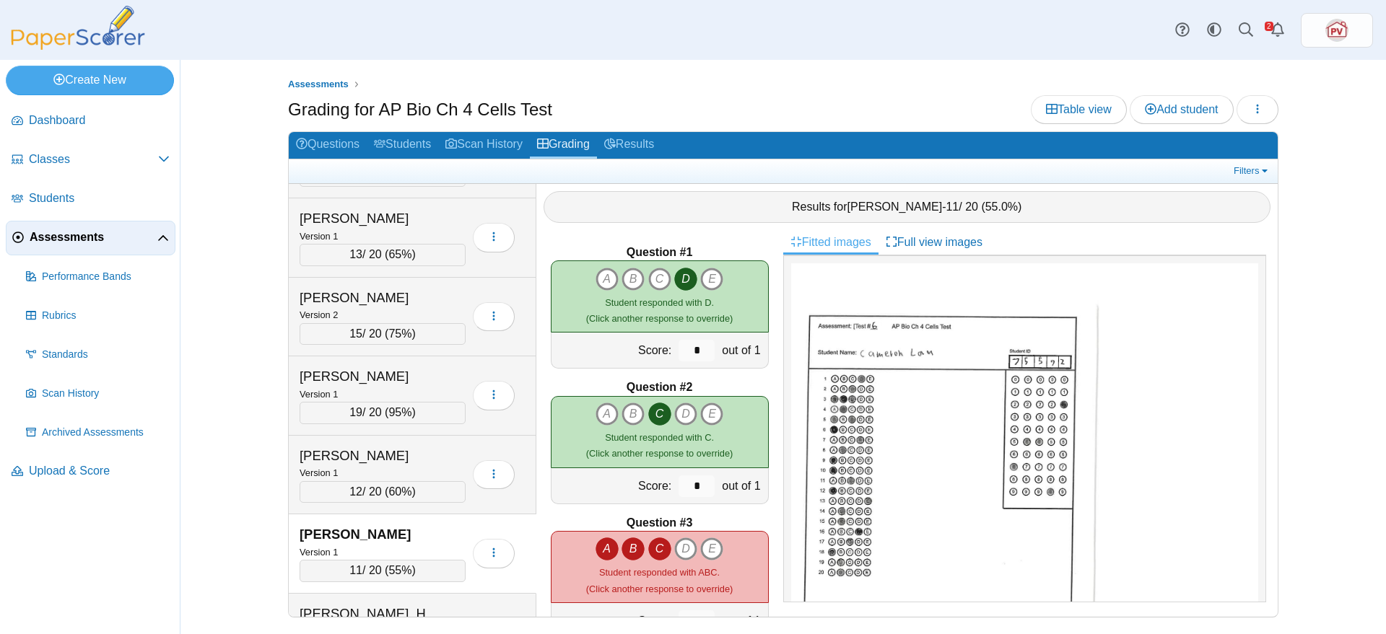
scroll to position [528, 0]
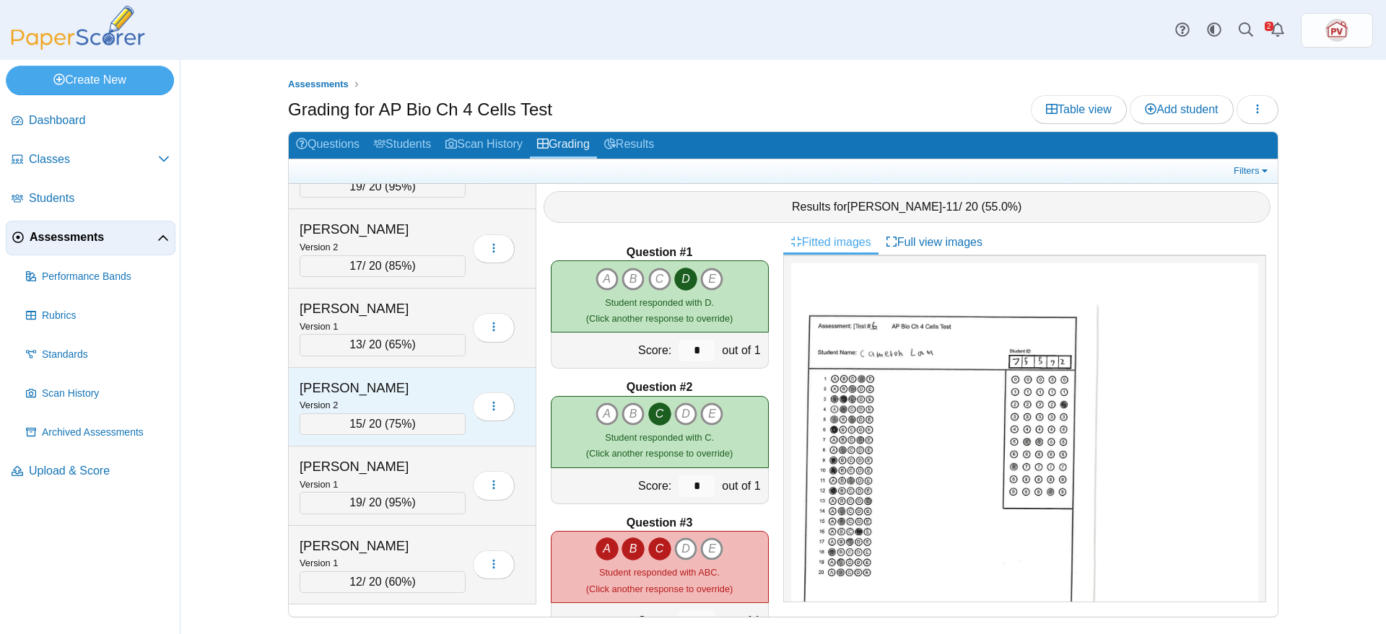
click at [387, 383] on div "[PERSON_NAME]" at bounding box center [372, 388] width 144 height 19
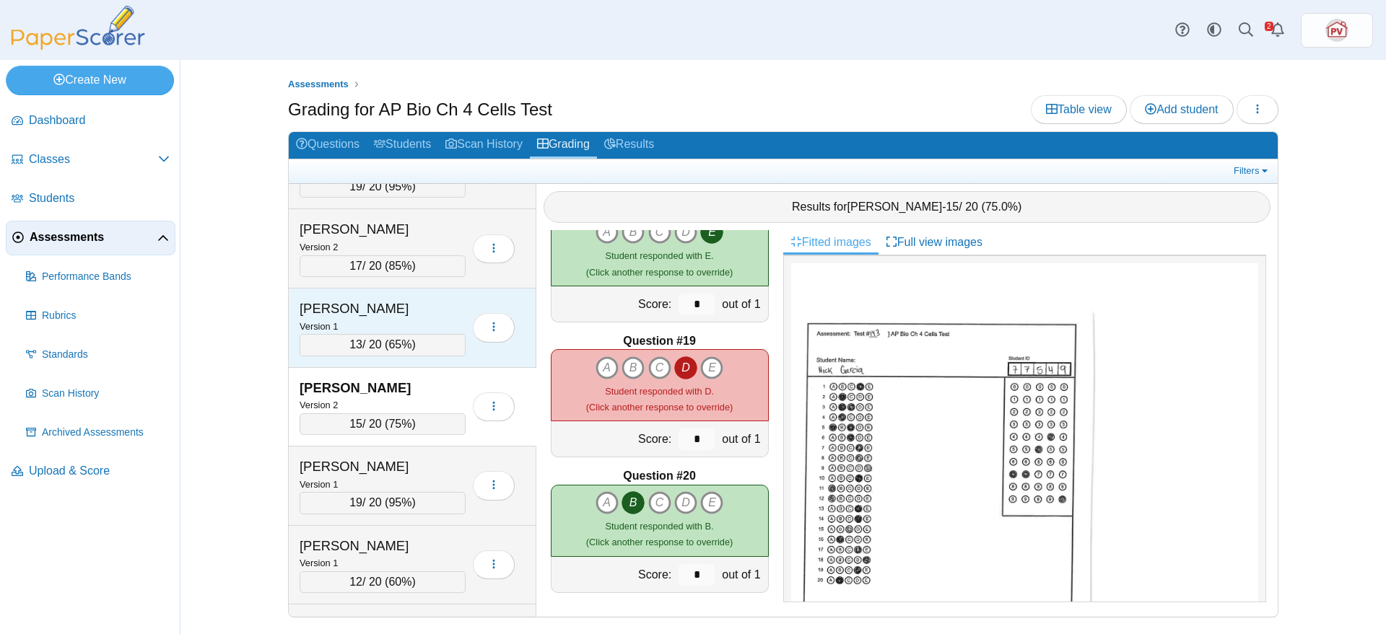
scroll to position [0, 0]
